Goal: Task Accomplishment & Management: Use online tool/utility

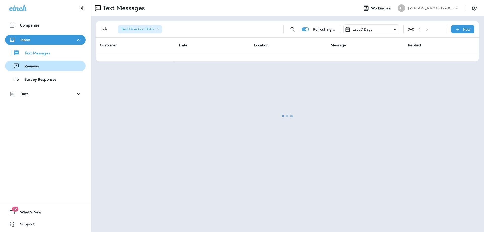
click at [42, 68] on div "Reviews" at bounding box center [45, 66] width 77 height 8
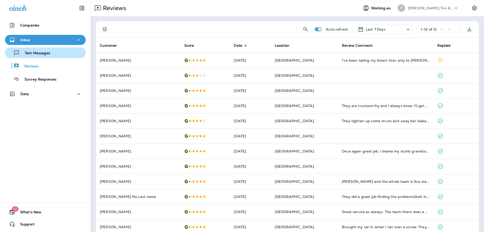
click at [49, 54] on p "Text Messages" at bounding box center [35, 53] width 30 height 5
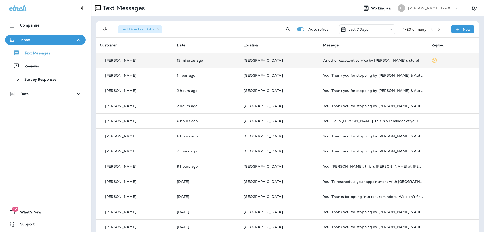
click at [296, 62] on td "[GEOGRAPHIC_DATA]" at bounding box center [279, 60] width 80 height 15
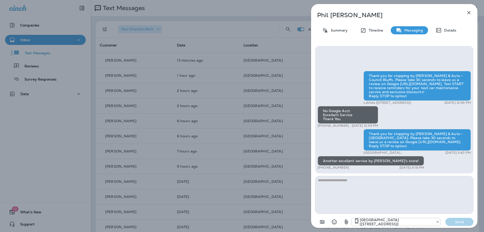
click at [469, 15] on icon "button" at bounding box center [469, 13] width 6 height 6
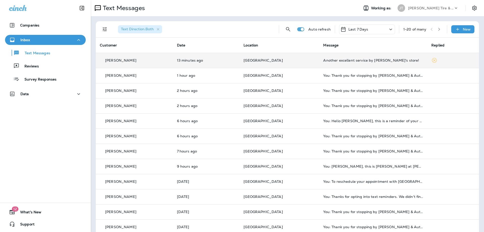
click at [285, 58] on td "[GEOGRAPHIC_DATA]" at bounding box center [279, 60] width 80 height 15
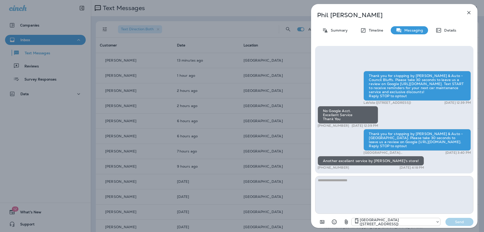
click at [468, 13] on icon "button" at bounding box center [469, 13] width 6 height 6
